Goal: Entertainment & Leisure: Consume media (video, audio)

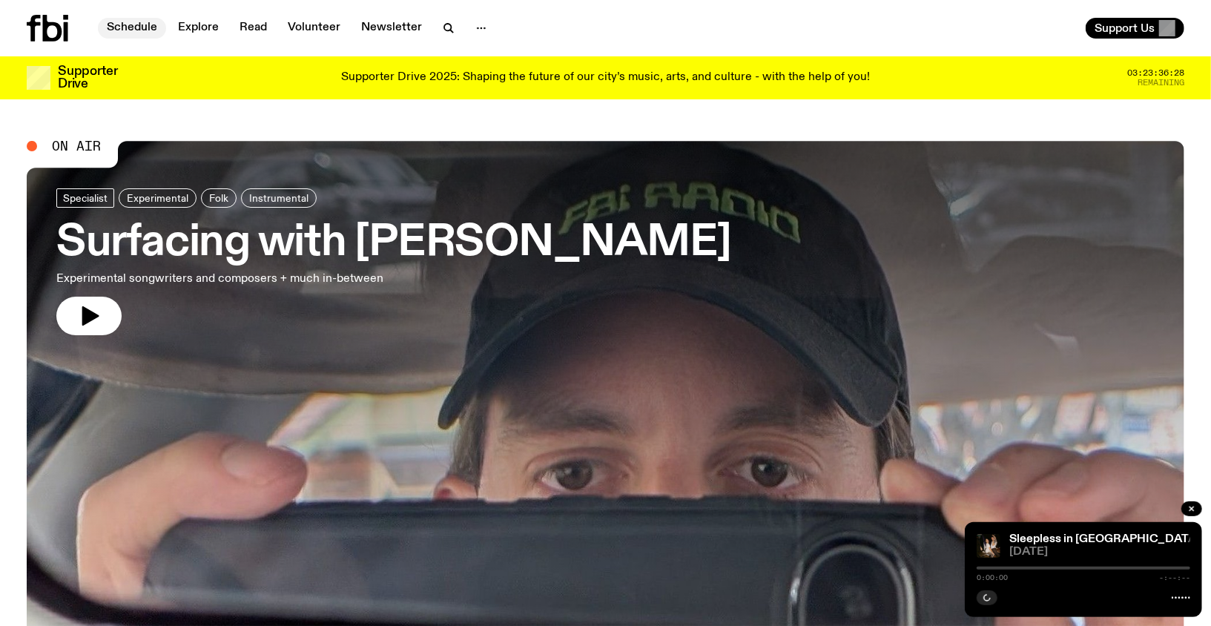
click at [125, 26] on link "Schedule" at bounding box center [132, 28] width 68 height 21
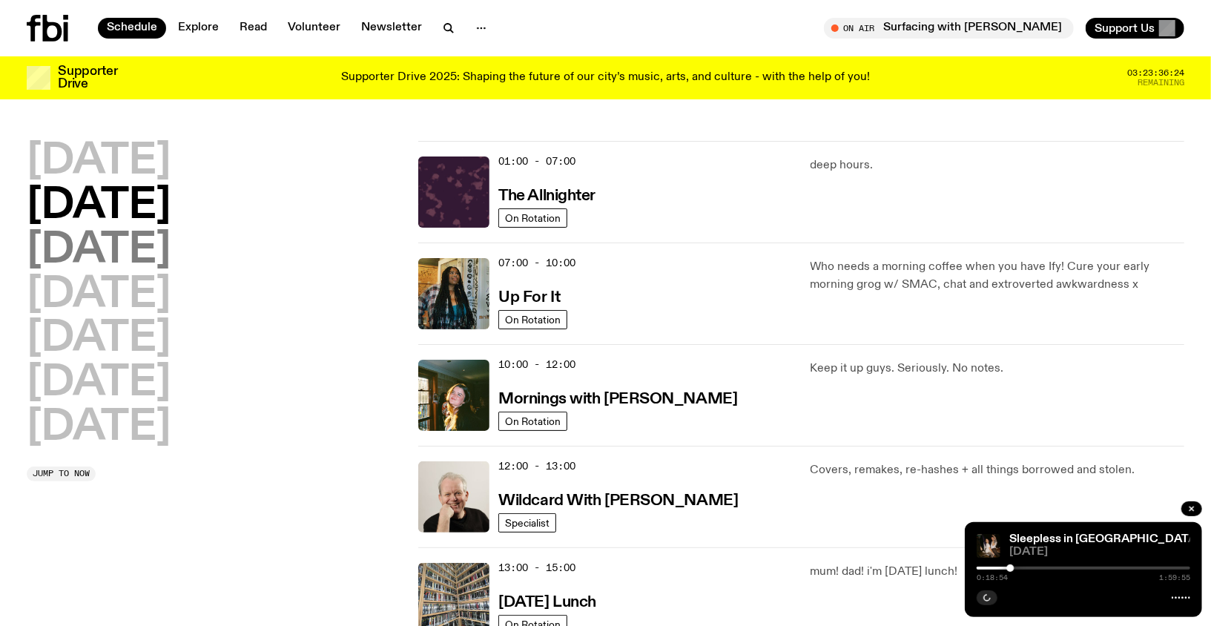
click at [139, 238] on h2 "[DATE]" at bounding box center [99, 251] width 144 height 42
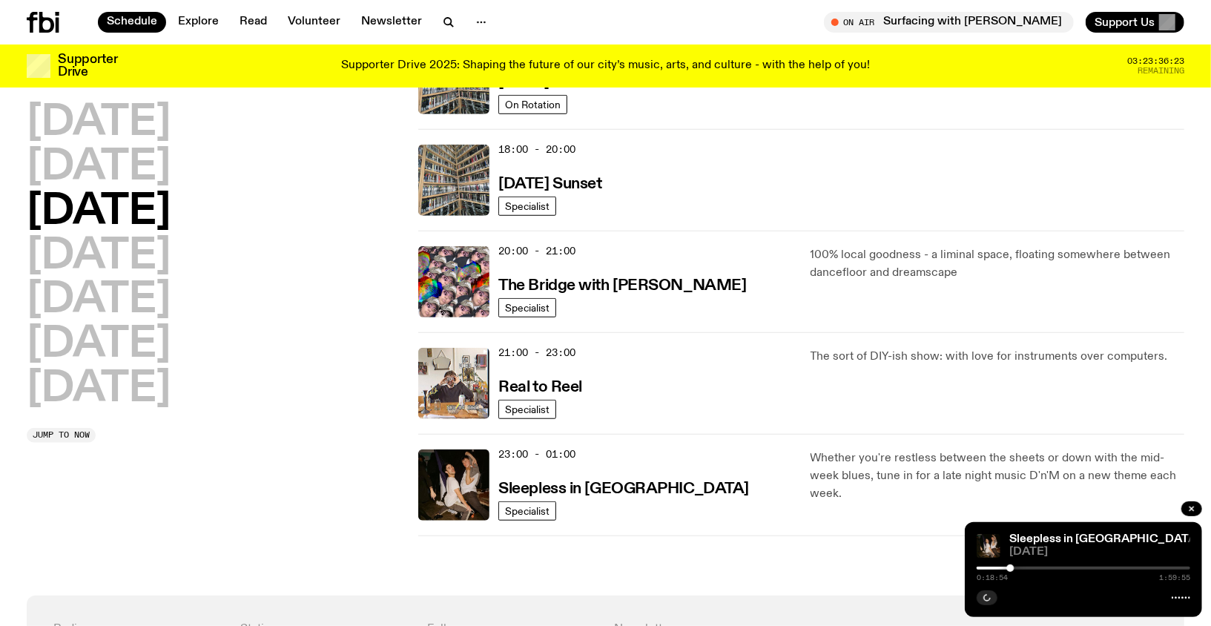
scroll to position [673, 0]
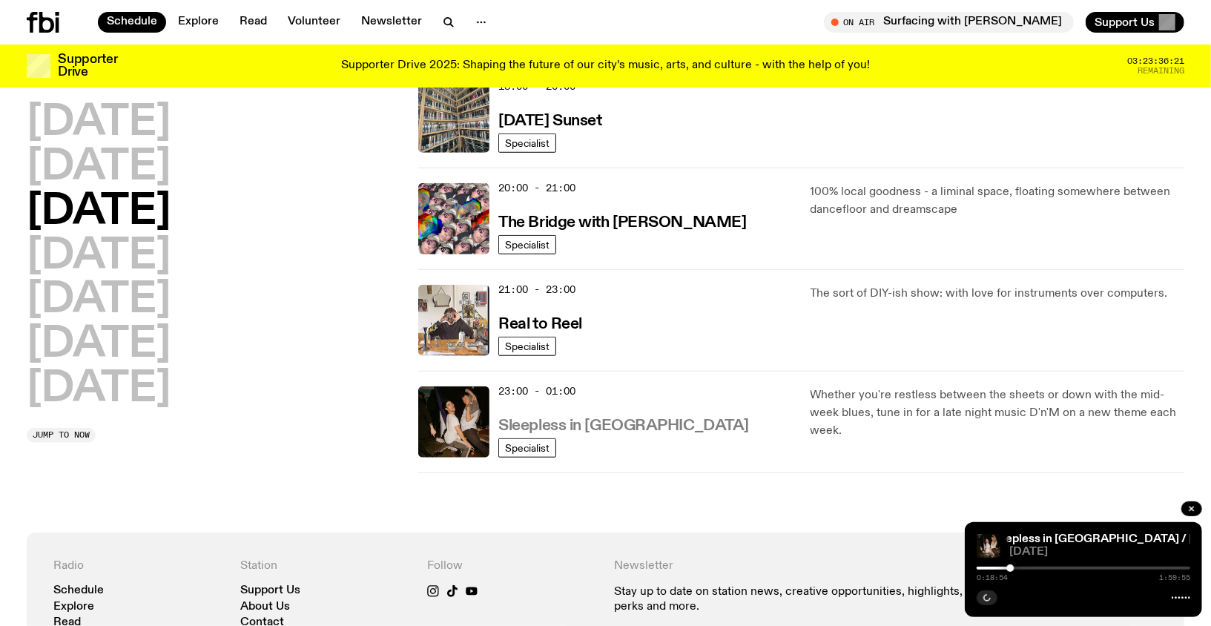
click at [565, 426] on h3 "Sleepless in [GEOGRAPHIC_DATA]" at bounding box center [624, 426] width 251 height 16
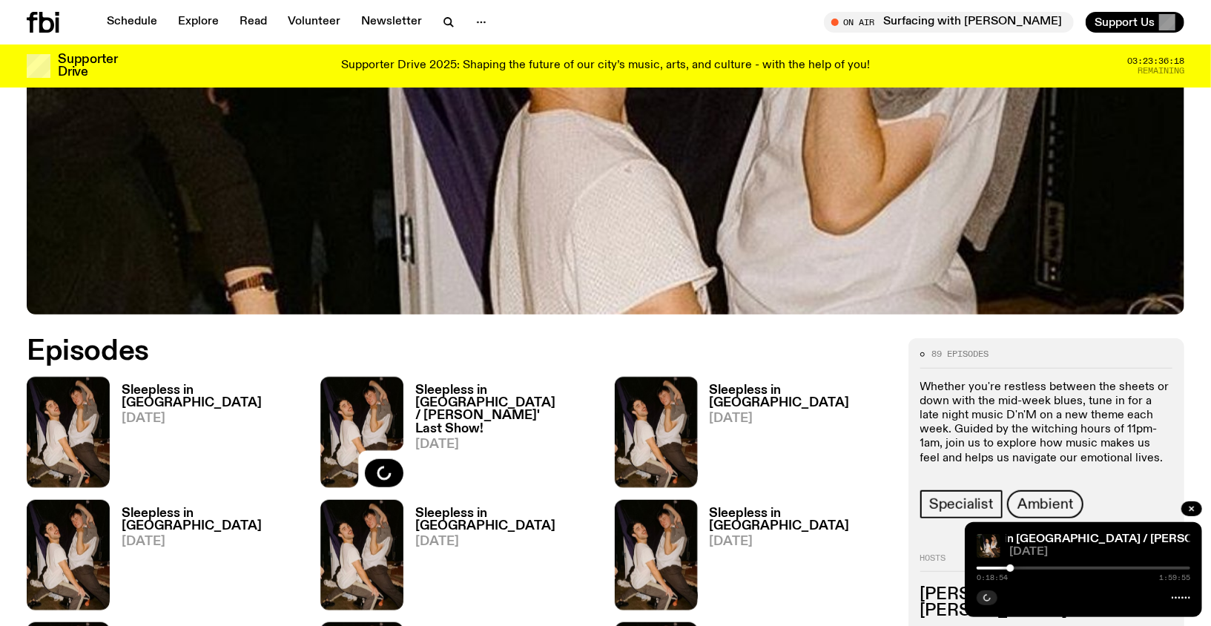
scroll to position [555, 0]
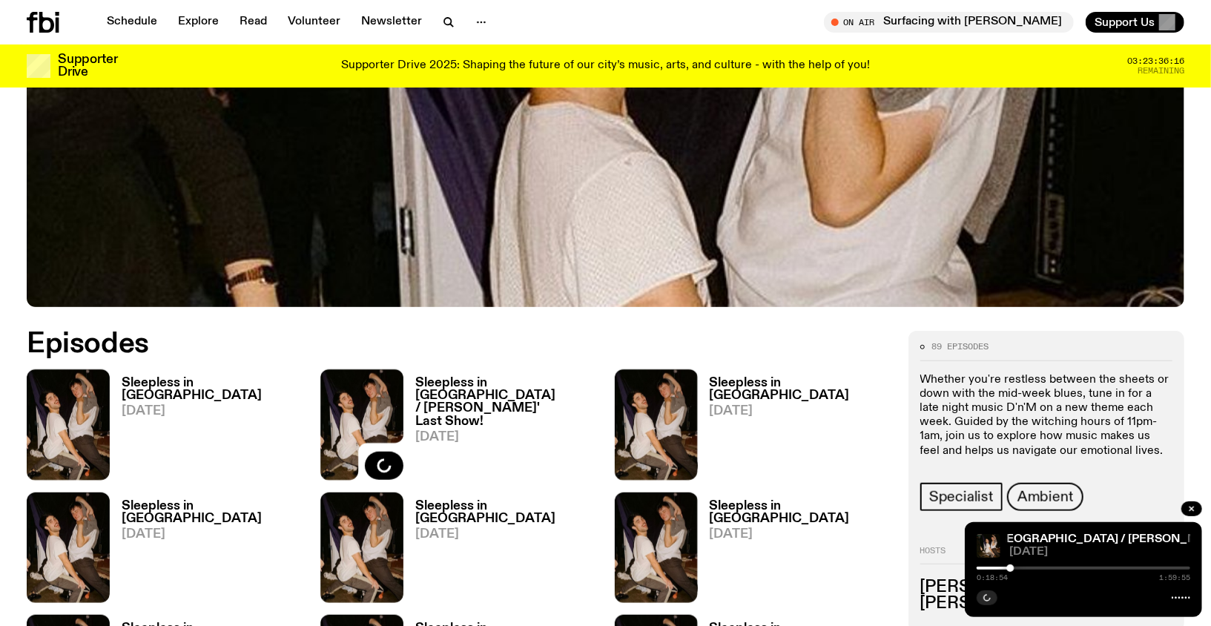
click at [461, 391] on h3 "Sleepless in [GEOGRAPHIC_DATA] / [PERSON_NAME]' Last Show!" at bounding box center [505, 402] width 181 height 50
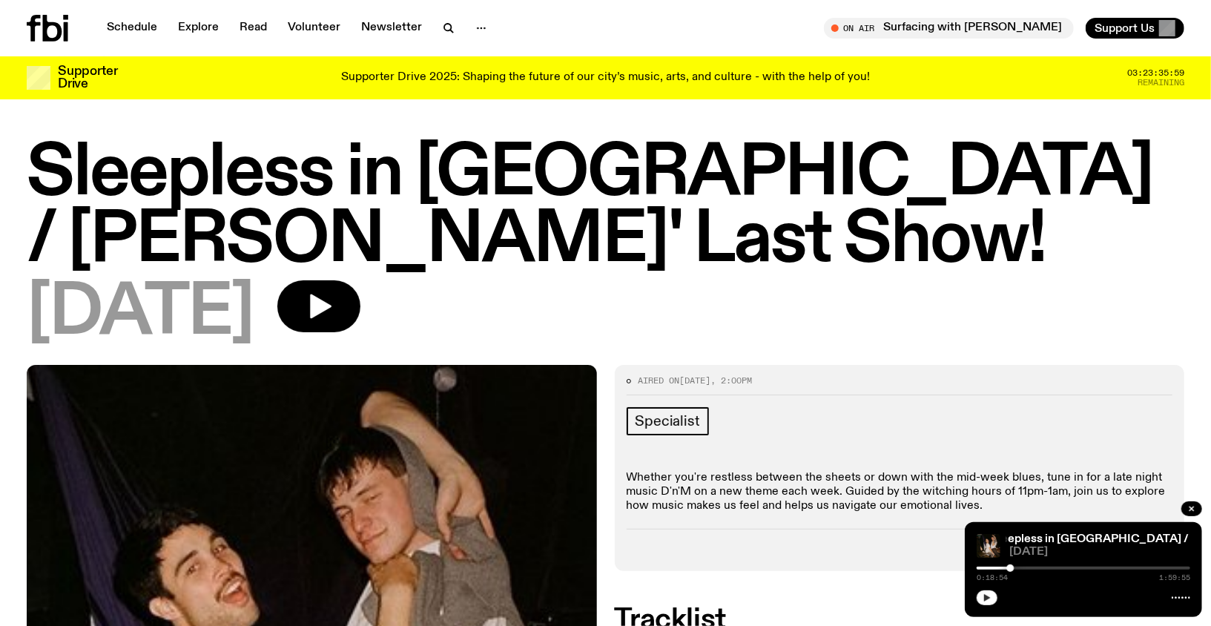
click at [990, 602] on icon "button" at bounding box center [987, 598] width 9 height 9
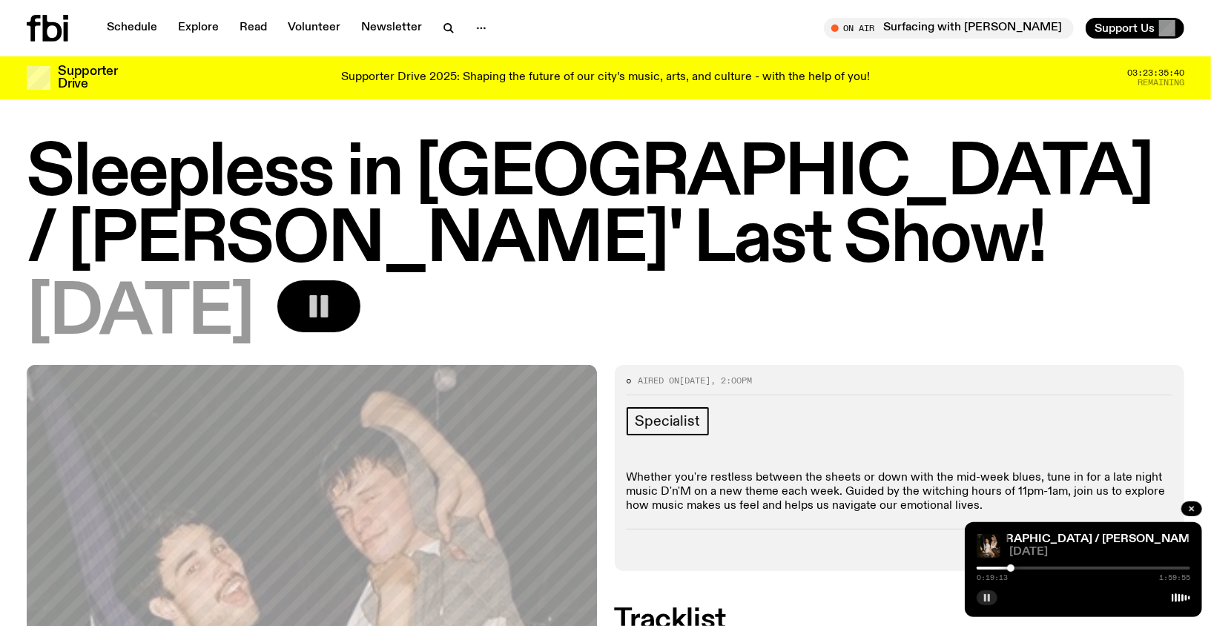
click at [329, 305] on rect "button" at bounding box center [324, 306] width 7 height 22
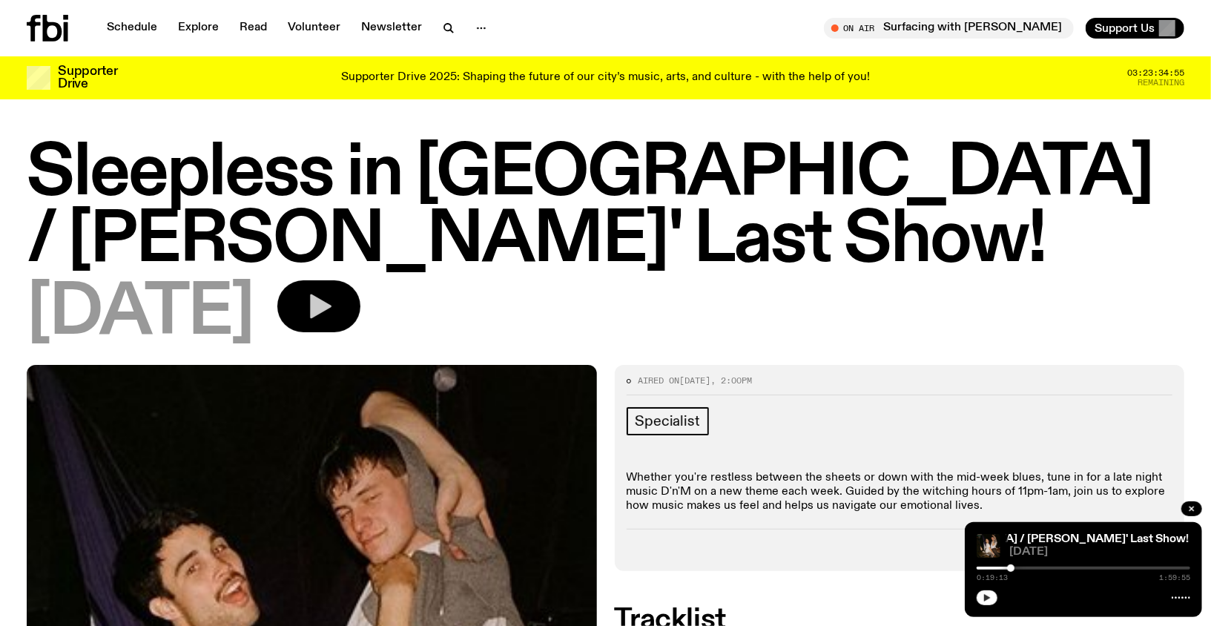
click at [995, 599] on button "button" at bounding box center [987, 598] width 21 height 15
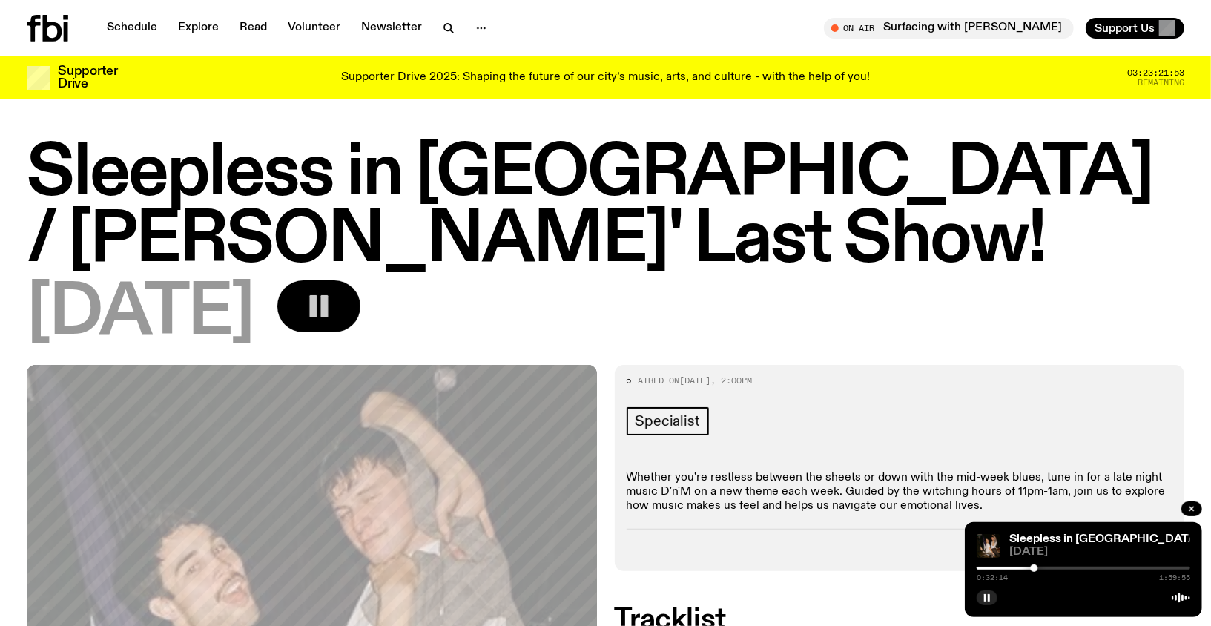
click at [334, 318] on icon "button" at bounding box center [319, 307] width 30 height 30
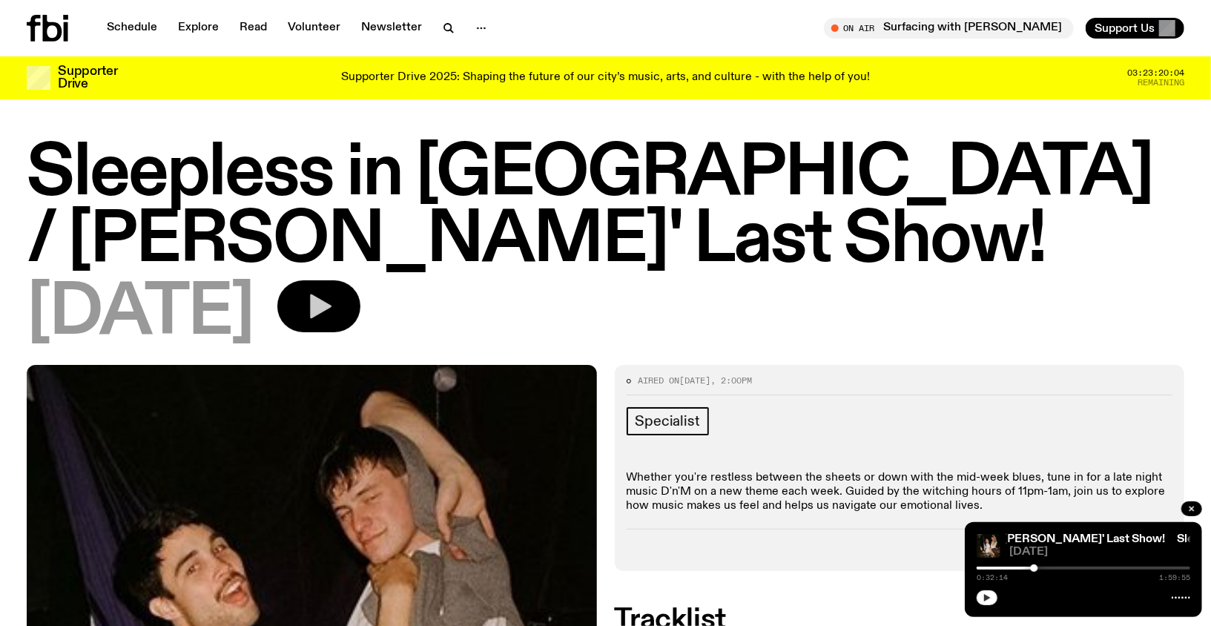
click at [990, 604] on button "button" at bounding box center [987, 598] width 21 height 15
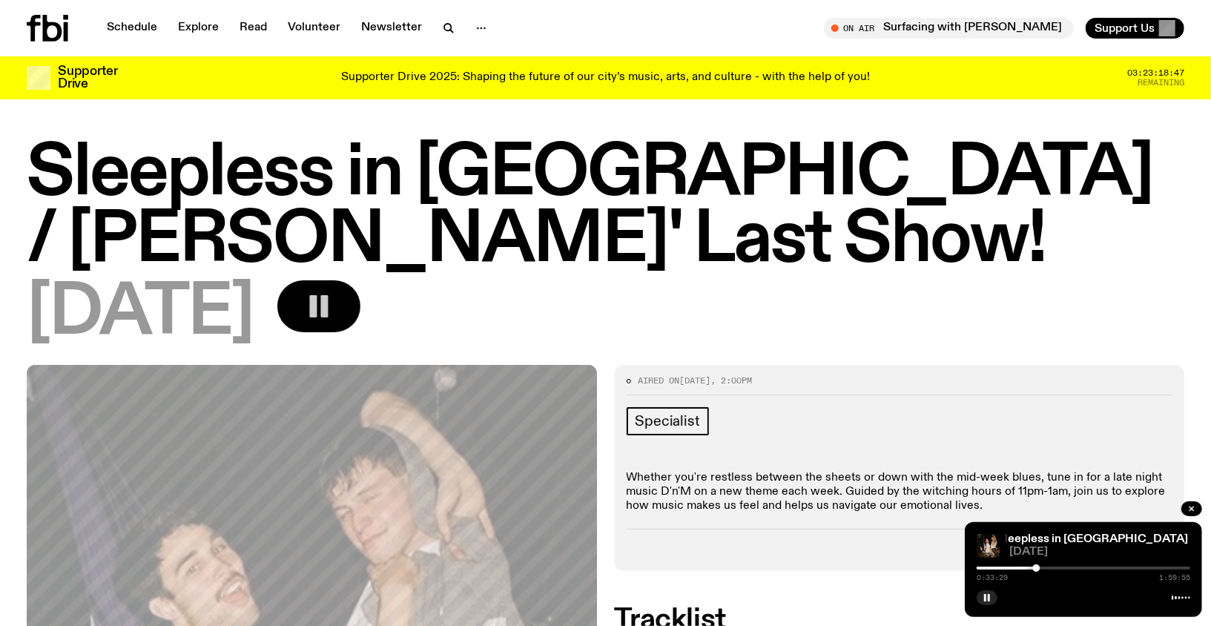
click at [1034, 569] on div at bounding box center [1036, 568] width 7 height 7
click at [334, 298] on icon "button" at bounding box center [319, 307] width 30 height 30
